Goal: Book appointment/travel/reservation

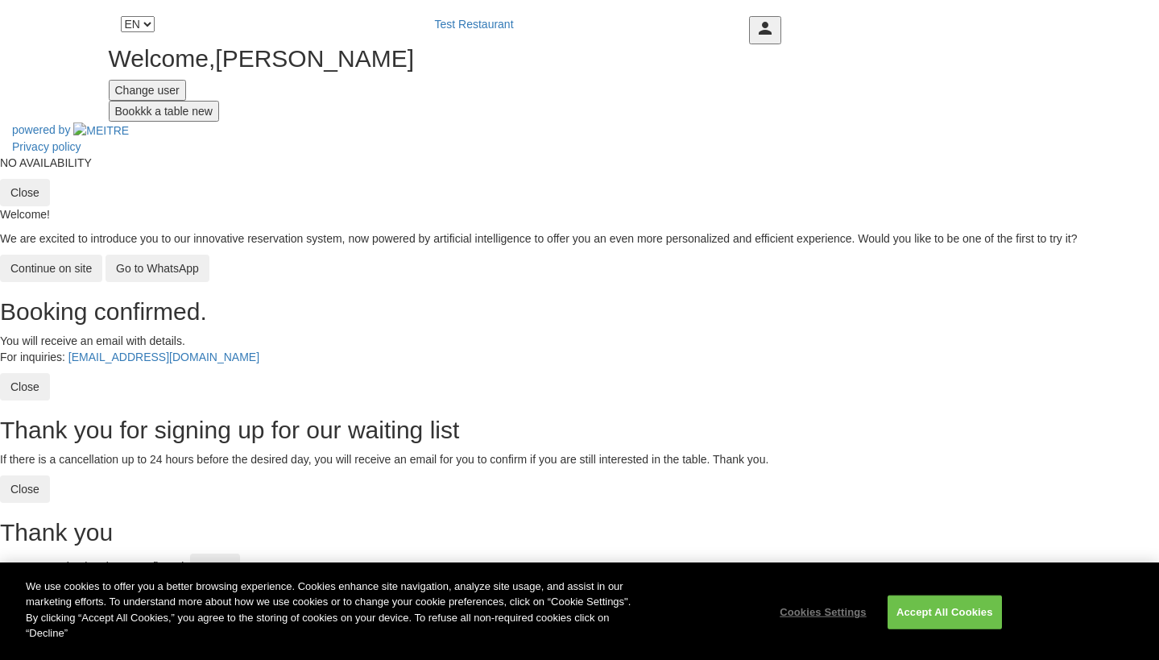
click at [219, 122] on button "Bookkk a table new" at bounding box center [164, 111] width 110 height 21
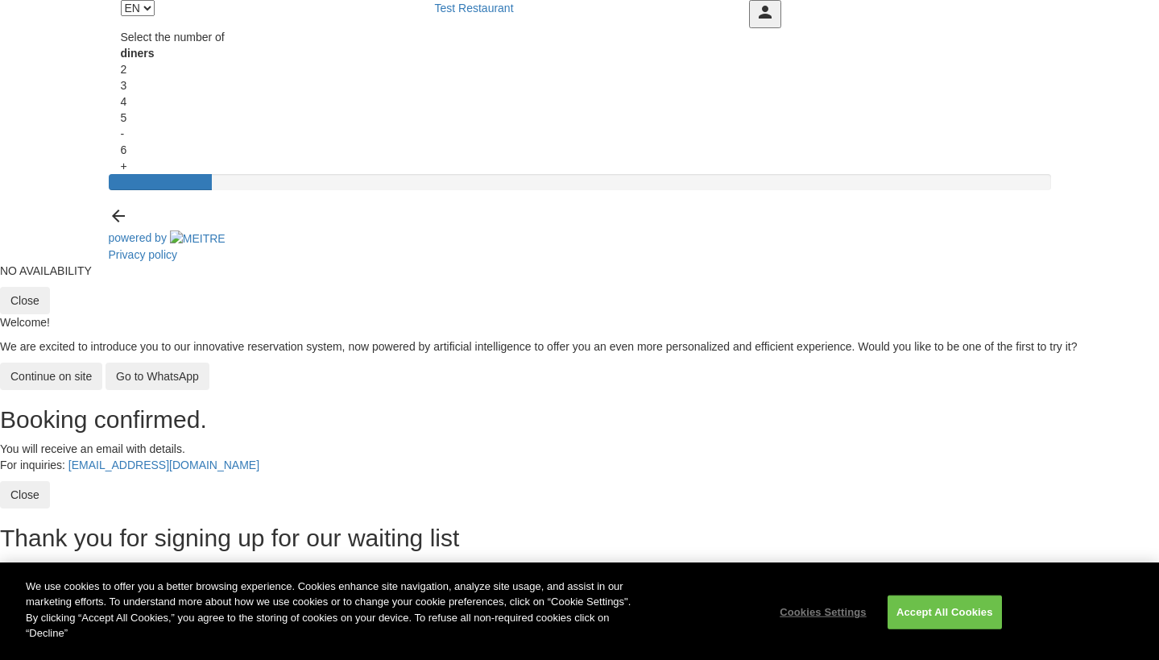
click at [491, 77] on div "2" at bounding box center [580, 69] width 918 height 16
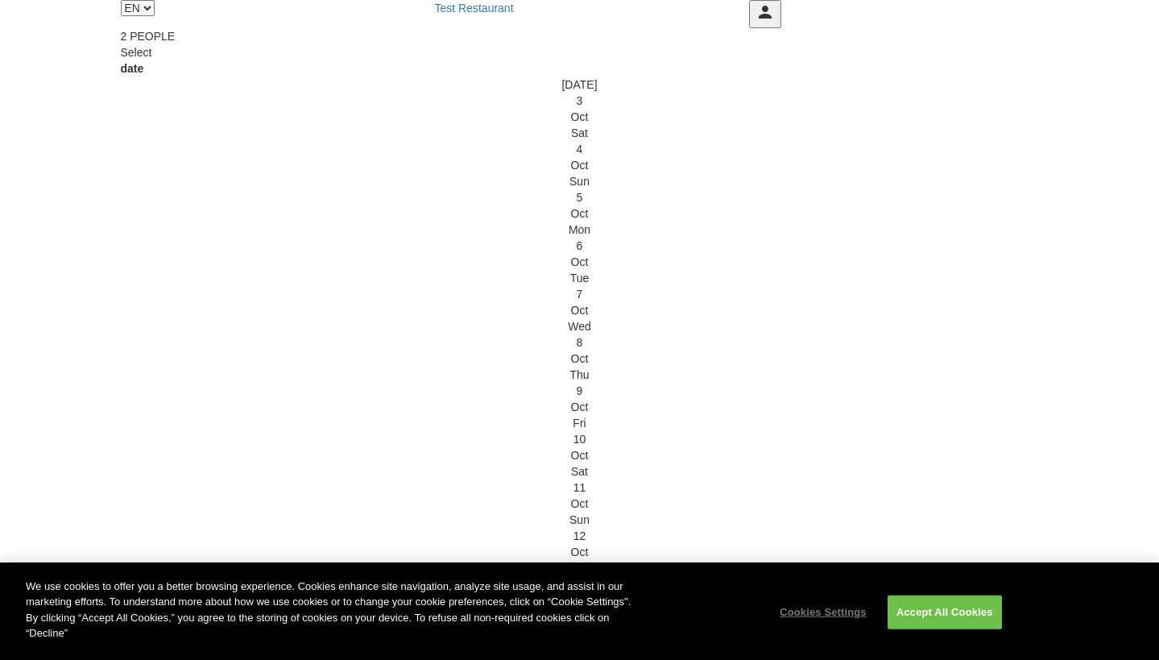
click at [487, 109] on div "3" at bounding box center [580, 101] width 918 height 16
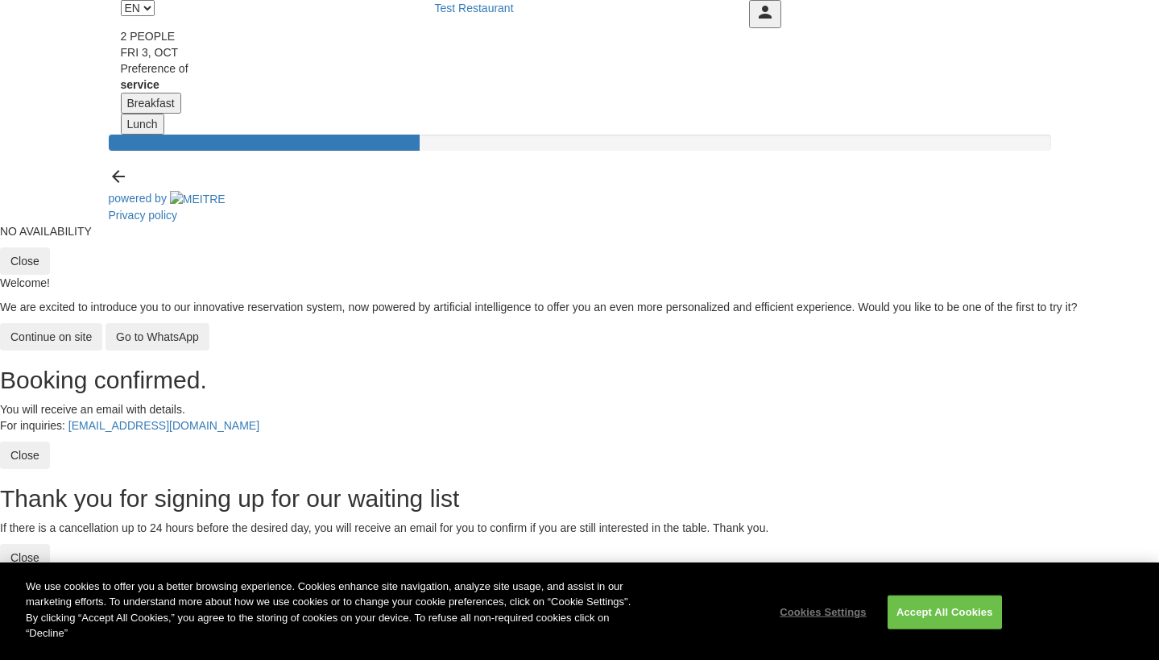
click at [181, 114] on button "Breakfast" at bounding box center [151, 103] width 60 height 21
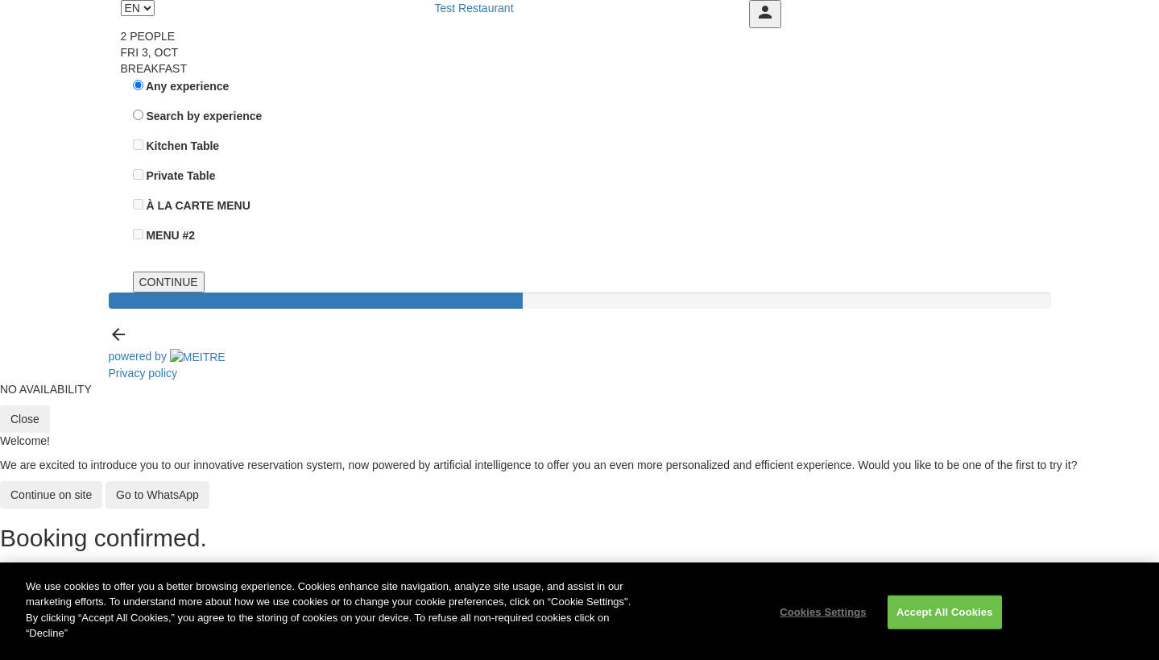
click at [582, 292] on header "EN ES PT Test Restaurant person 2 people Fri 3, Oct Breakfast Welcome [PERSON_N…" at bounding box center [580, 146] width 943 height 292
click at [205, 292] on button "CONTINUE" at bounding box center [169, 282] width 72 height 21
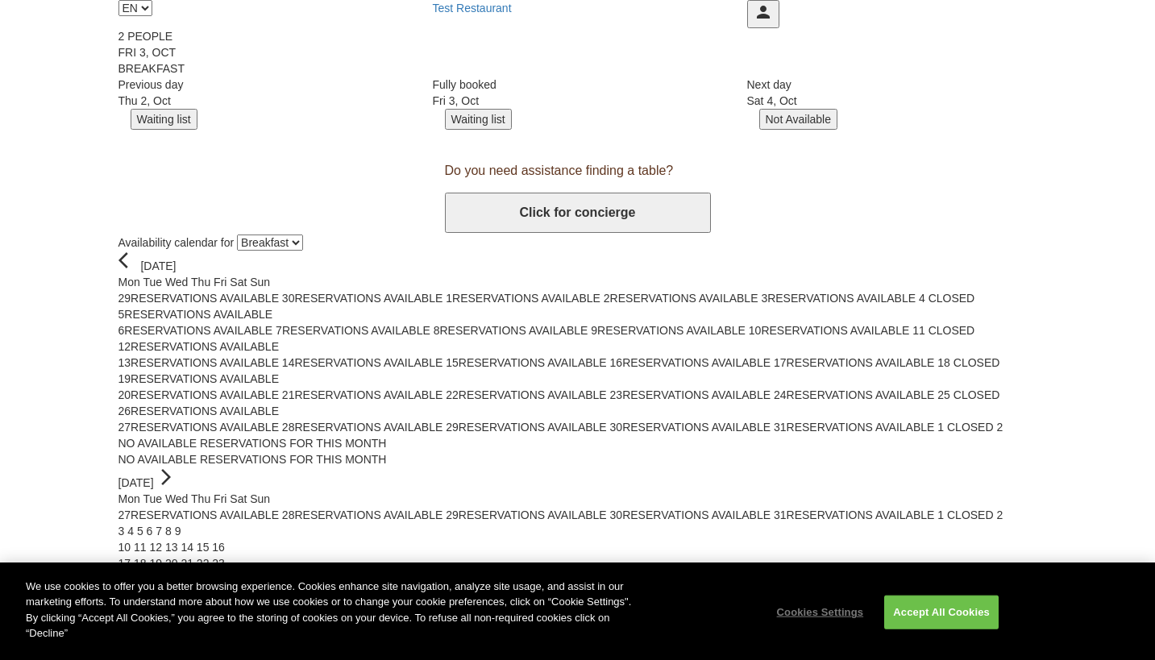
click at [512, 130] on button "Waiting list" at bounding box center [478, 119] width 67 height 21
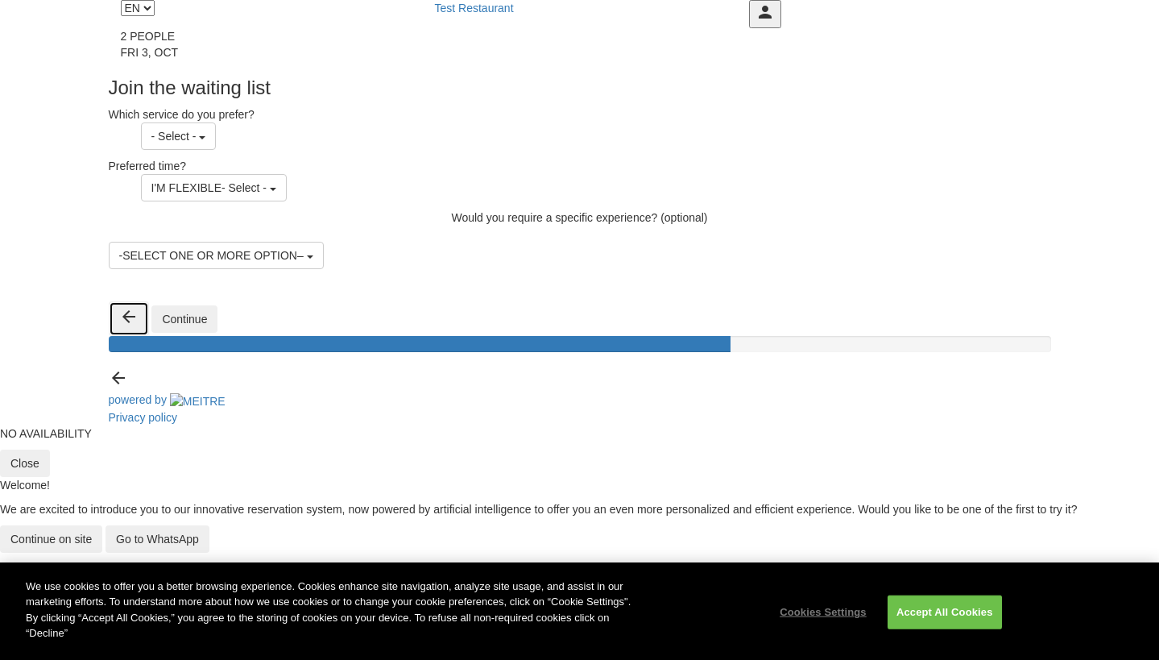
click at [149, 336] on button "arrow_back" at bounding box center [129, 318] width 40 height 35
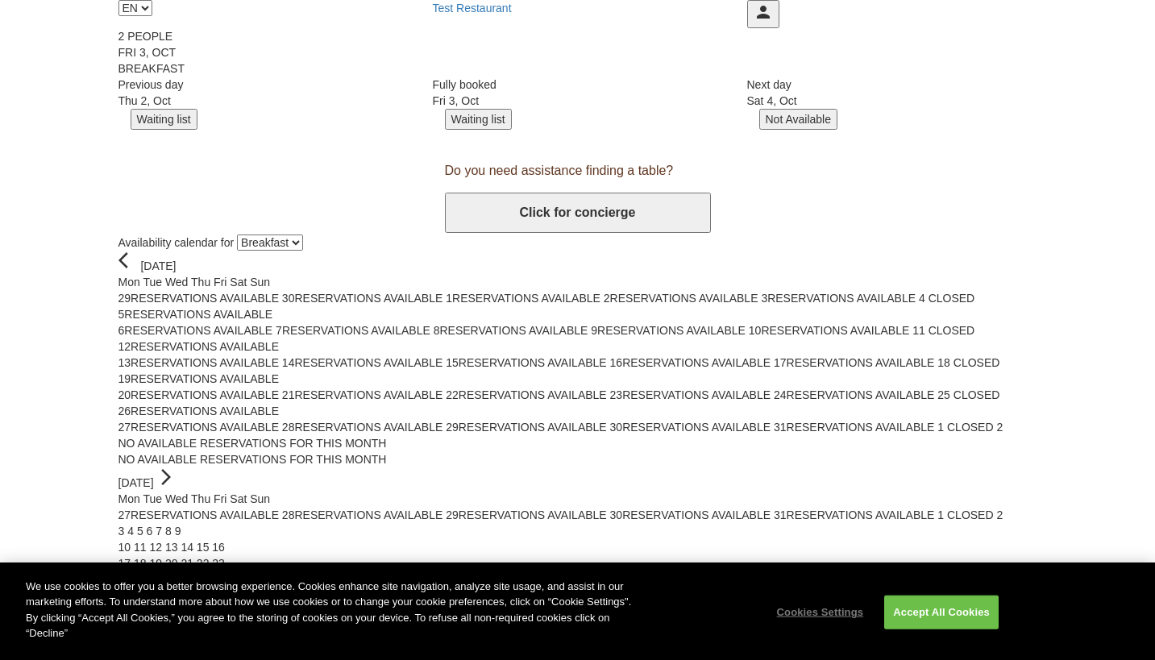
click at [197, 130] on button "Waiting list" at bounding box center [164, 119] width 67 height 21
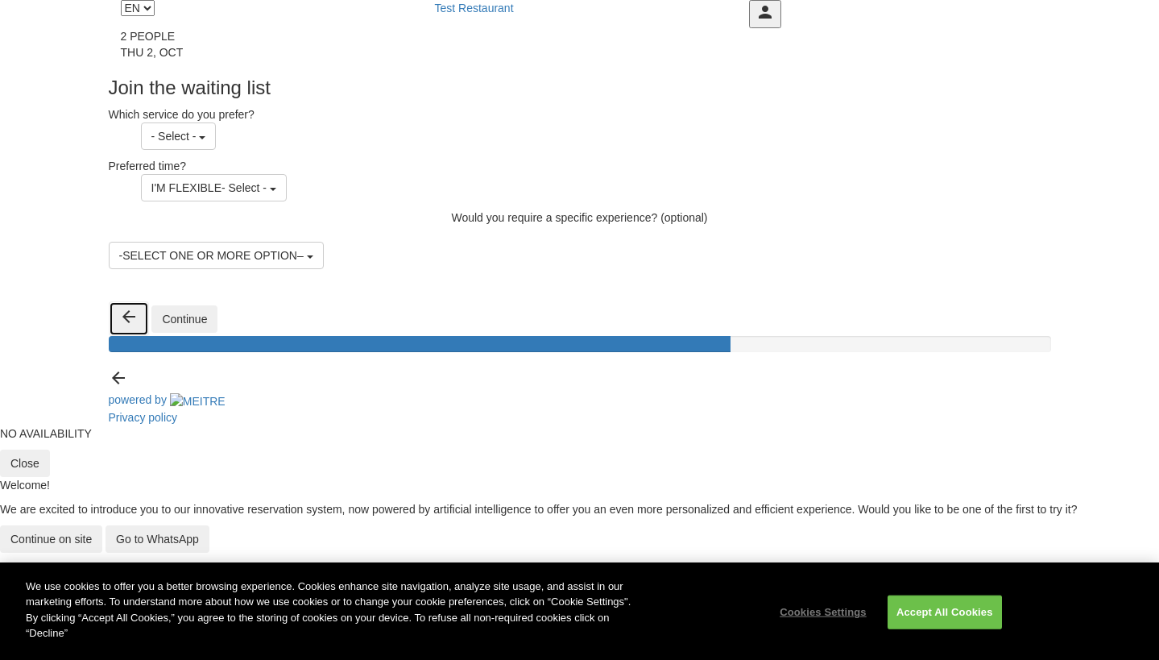
click at [149, 336] on button "arrow_back" at bounding box center [129, 318] width 40 height 35
